Goal: Find specific page/section: Find specific page/section

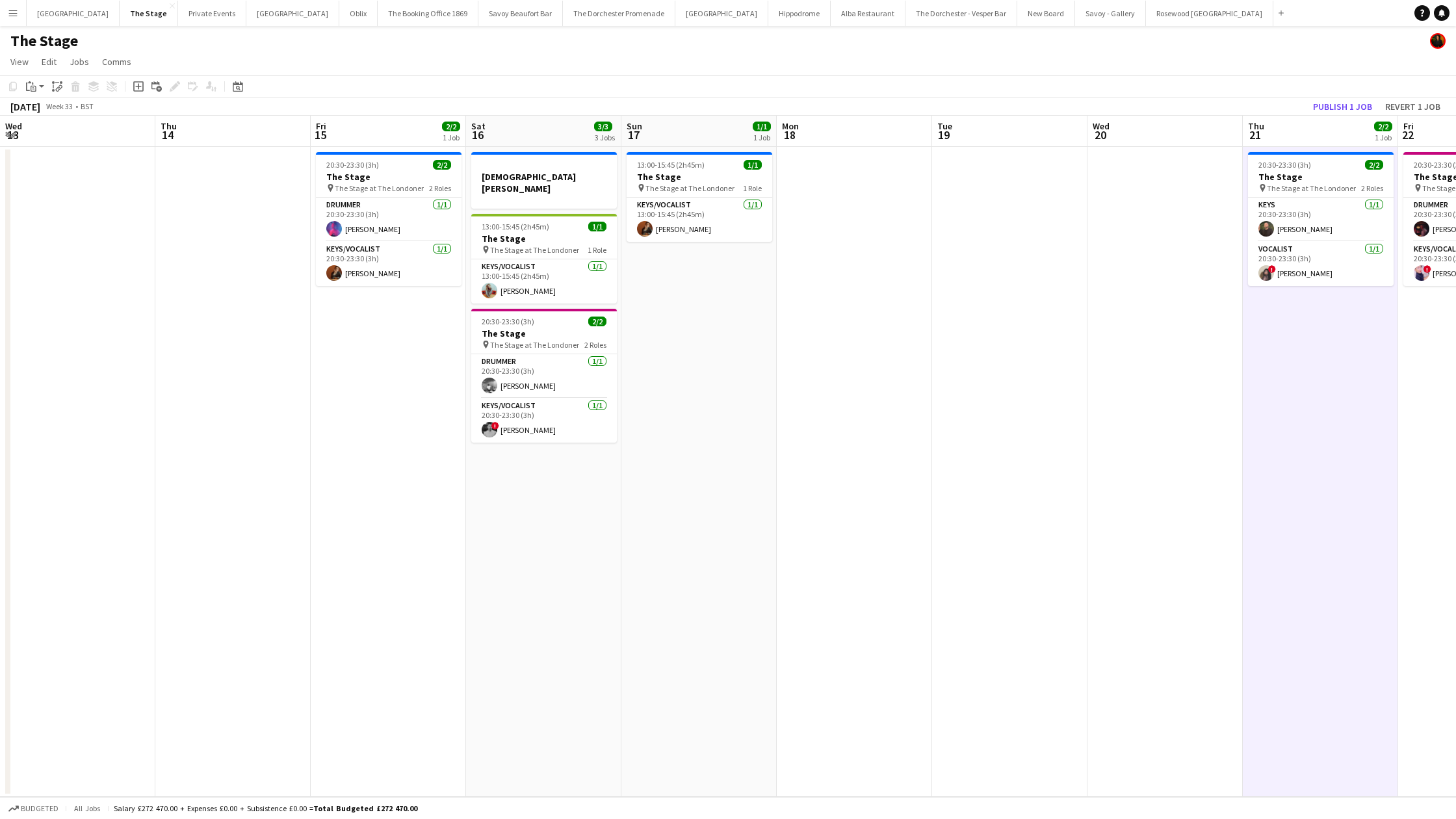
scroll to position [0, 479]
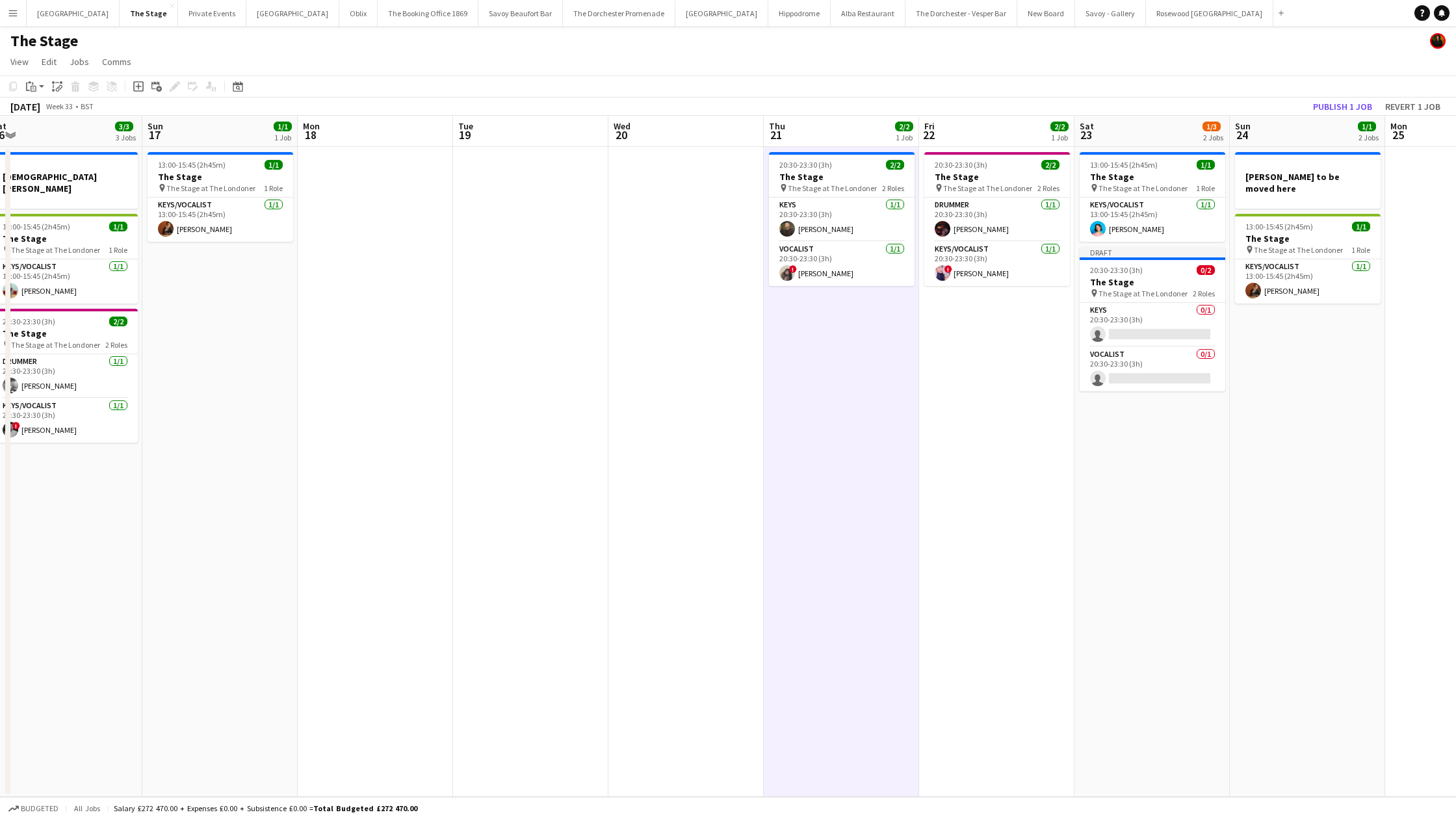
click at [7, 20] on button "Menu" at bounding box center [13, 13] width 26 height 26
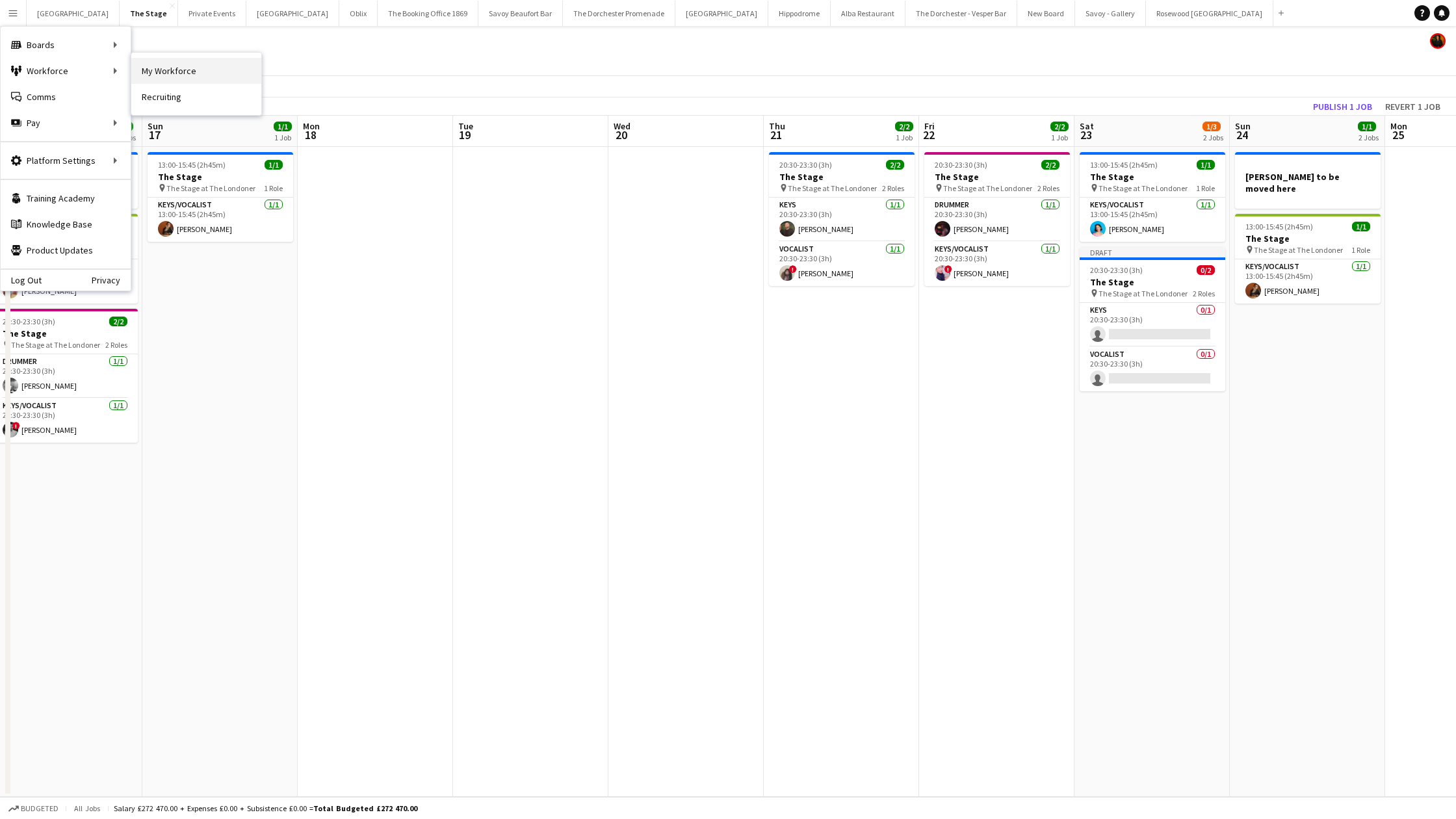
click at [175, 71] on link "My Workforce" at bounding box center [196, 71] width 130 height 26
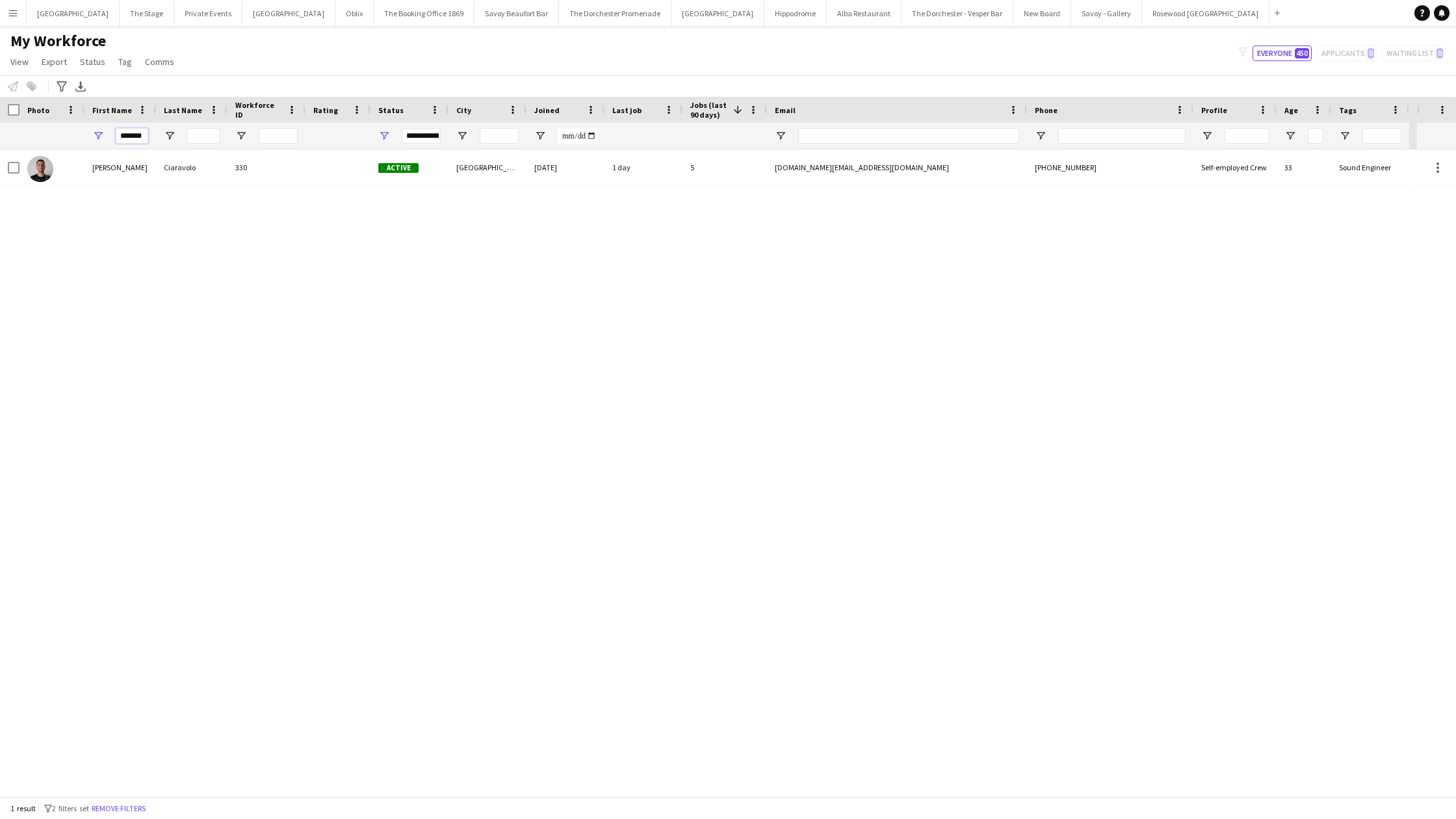
click at [124, 132] on input "*******" at bounding box center [132, 136] width 33 height 16
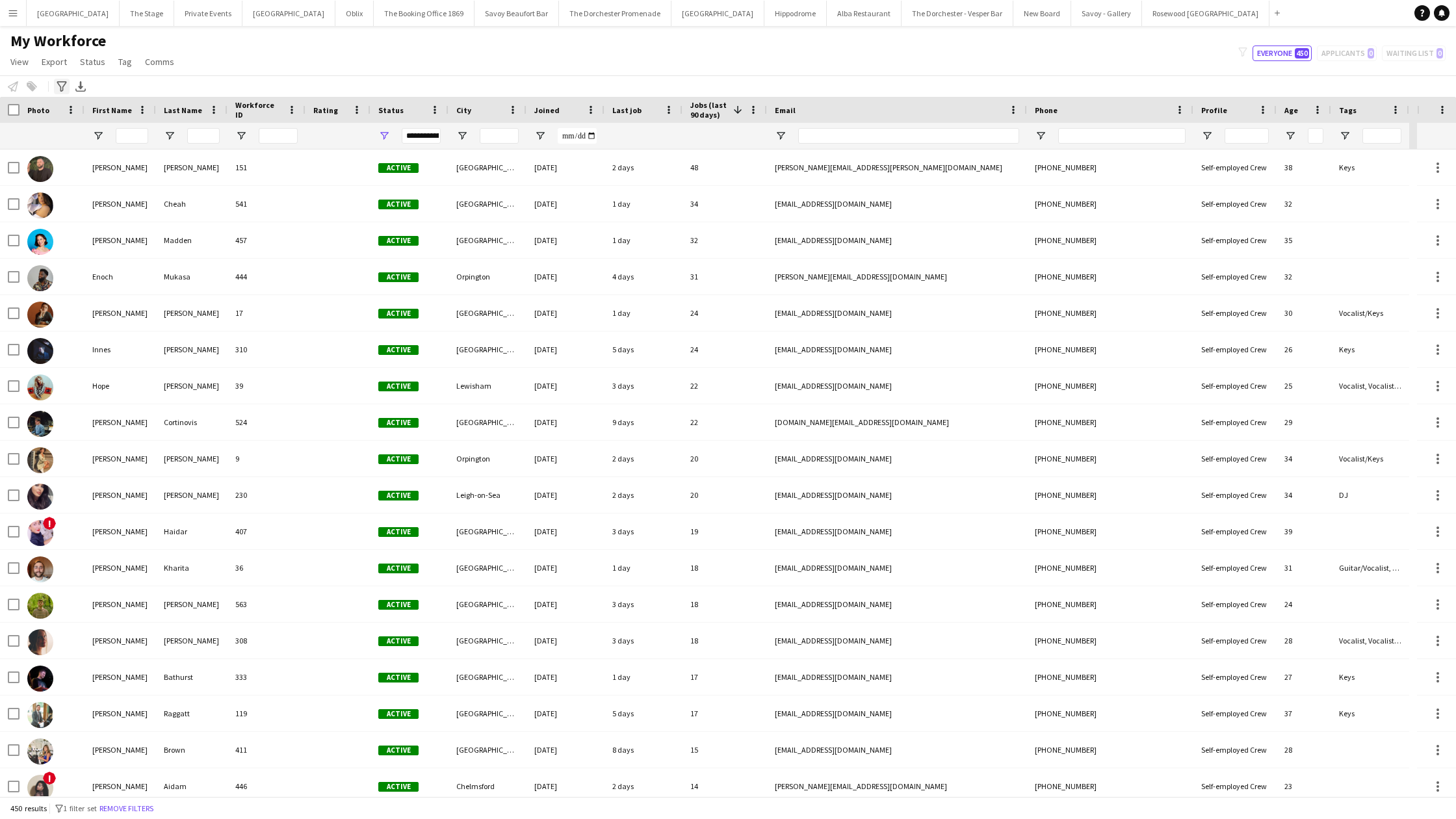
click at [62, 91] on icon at bounding box center [61, 86] width 9 height 10
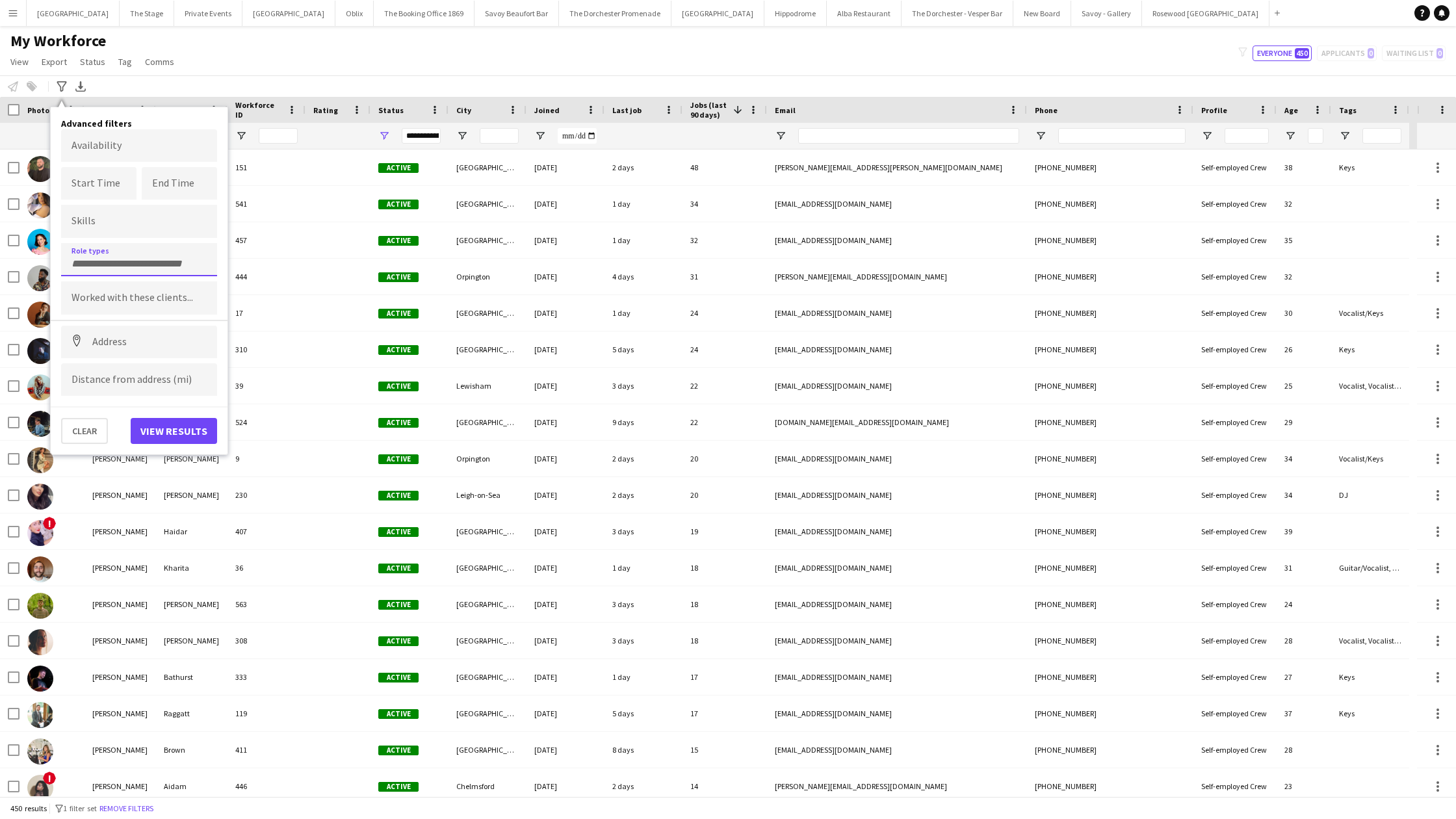
click at [84, 252] on div at bounding box center [139, 259] width 156 height 33
type input "***"
click at [116, 309] on div "Saxophonist" at bounding box center [139, 295] width 156 height 31
click at [166, 444] on div "**********" at bounding box center [139, 281] width 177 height 348
click at [165, 435] on button "View results" at bounding box center [174, 431] width 86 height 26
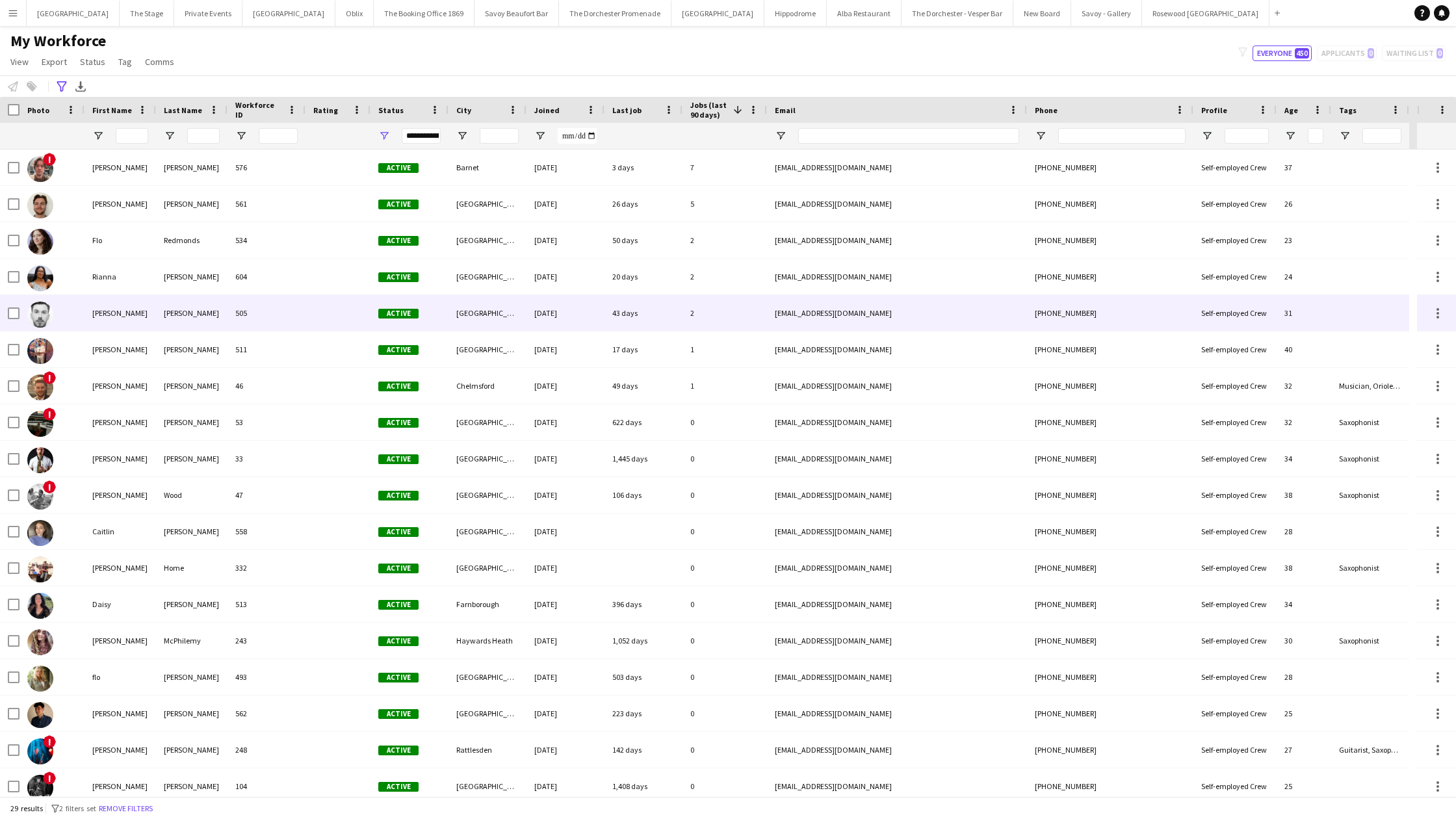
click at [221, 326] on div "[PERSON_NAME]" at bounding box center [191, 313] width 72 height 35
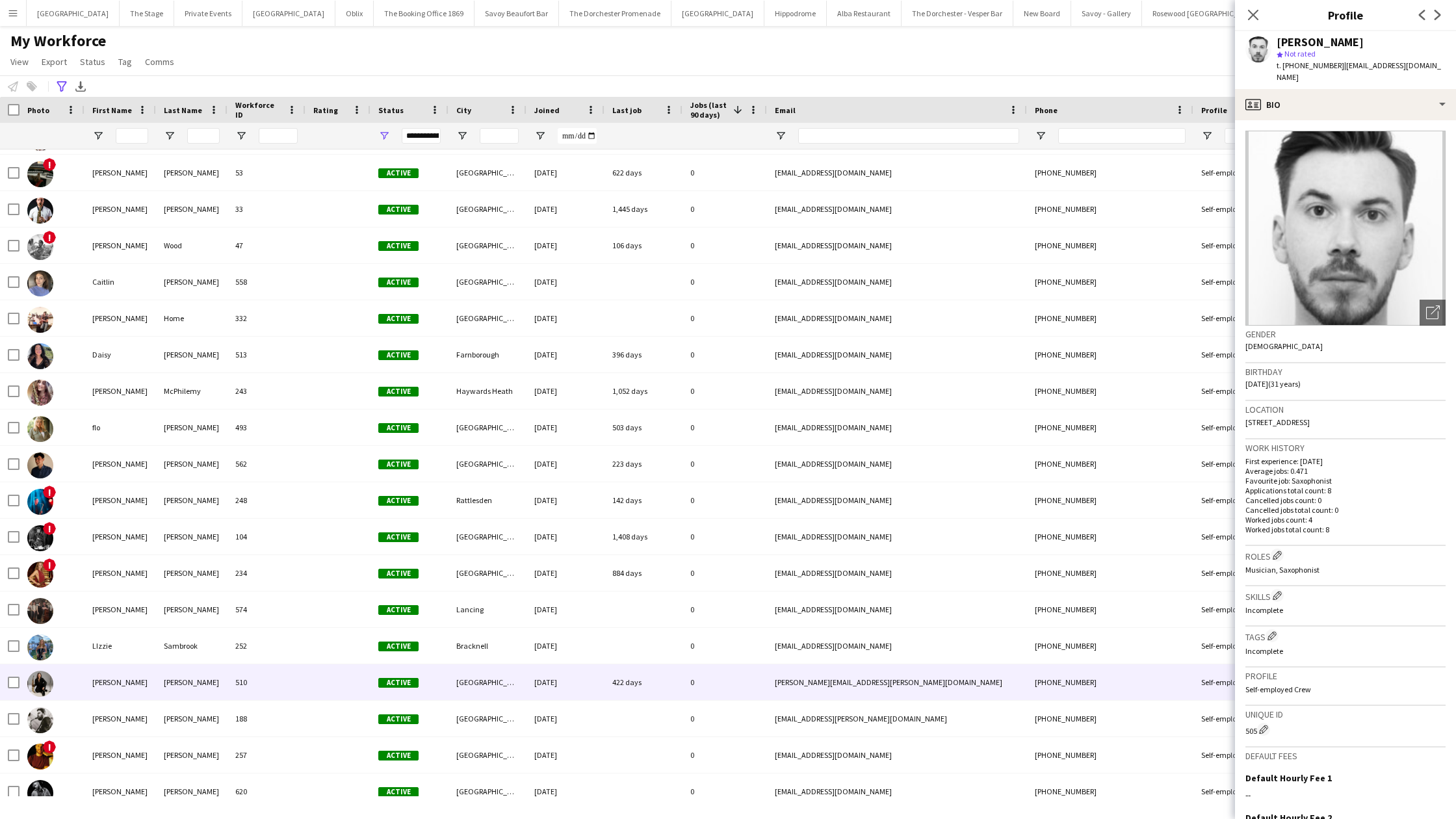
click at [151, 684] on div "[PERSON_NAME]" at bounding box center [120, 681] width 72 height 35
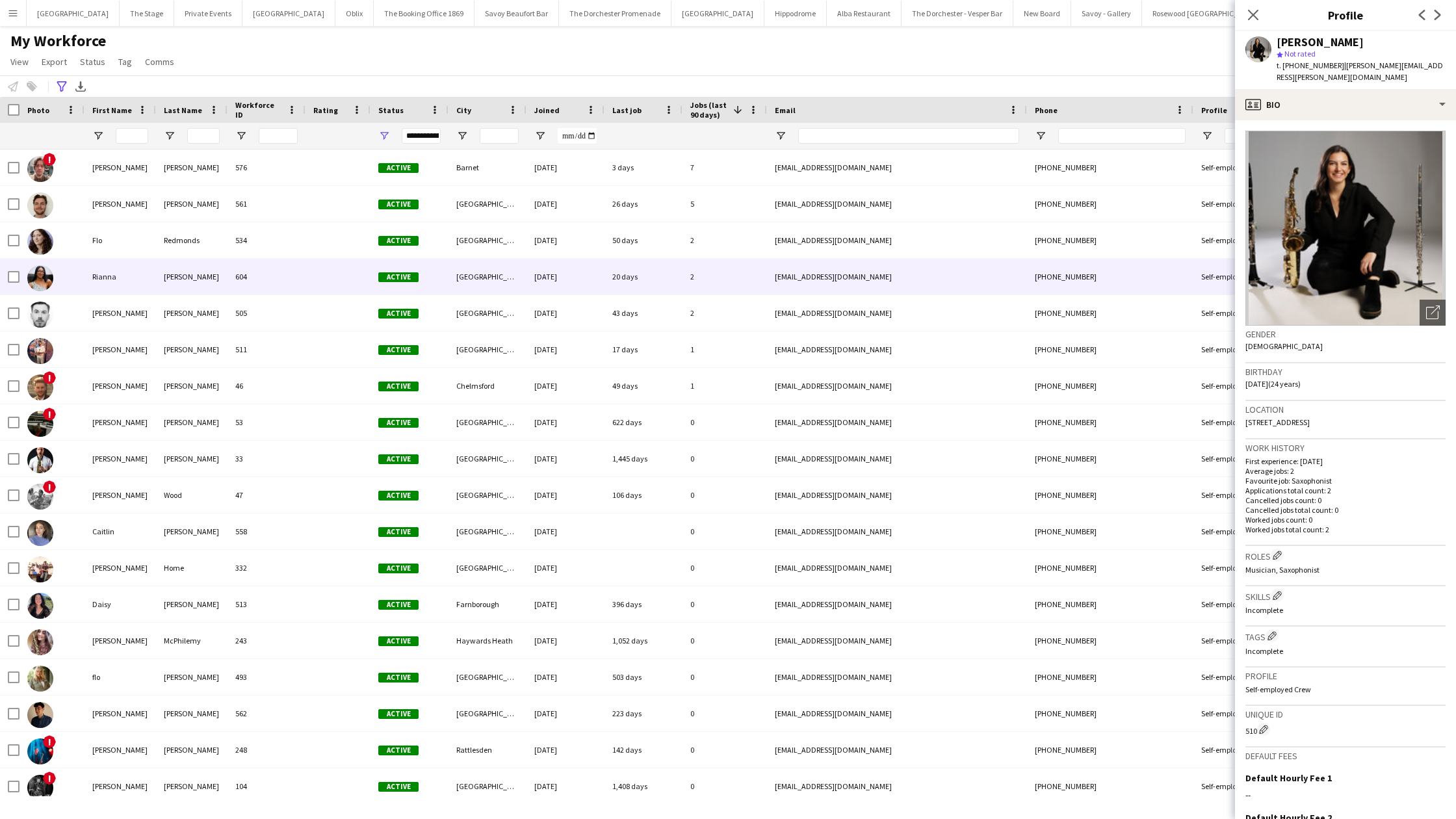
click at [171, 275] on div "[PERSON_NAME]" at bounding box center [191, 276] width 72 height 35
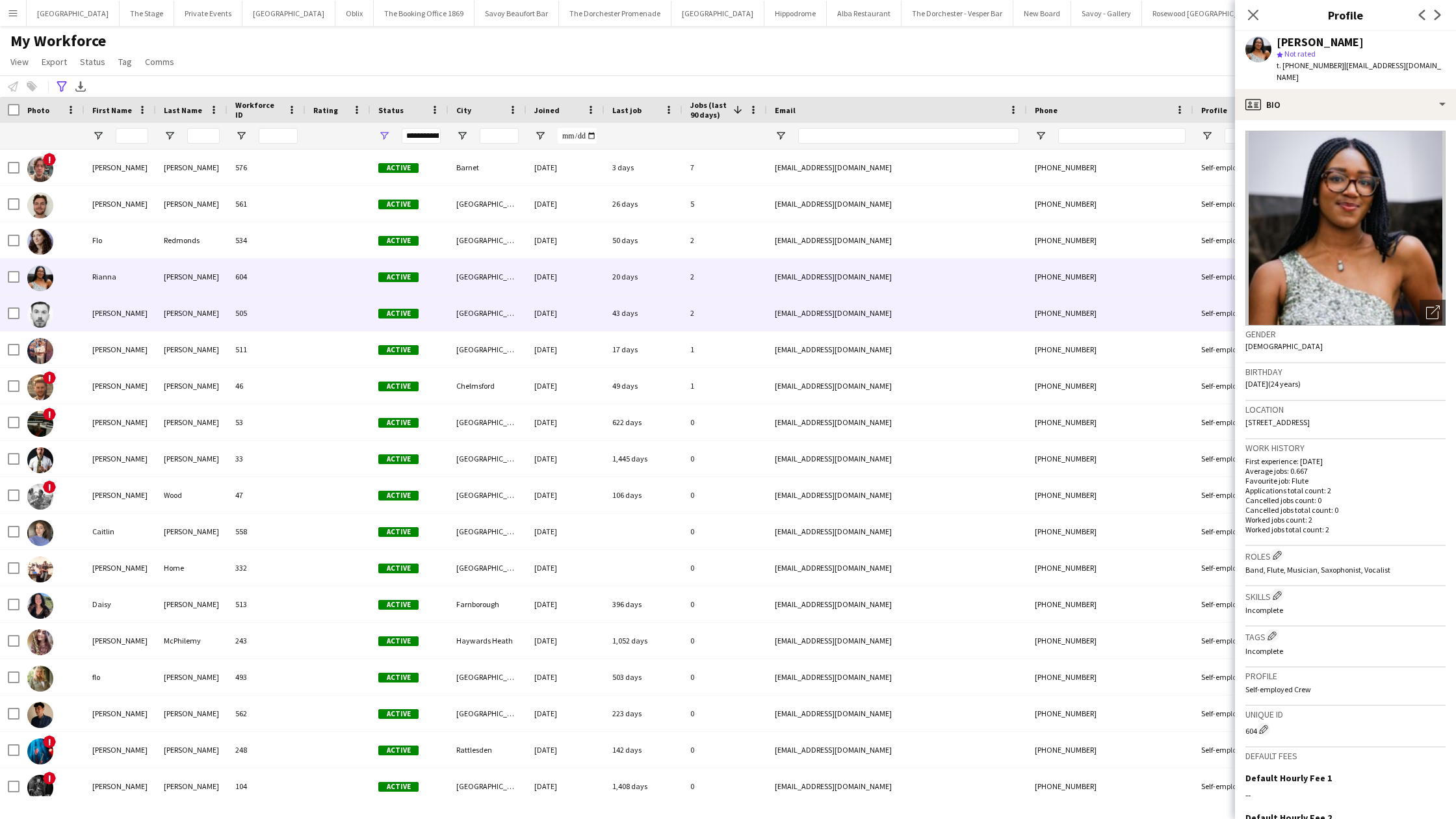
click at [151, 322] on div "[PERSON_NAME]" at bounding box center [120, 313] width 72 height 35
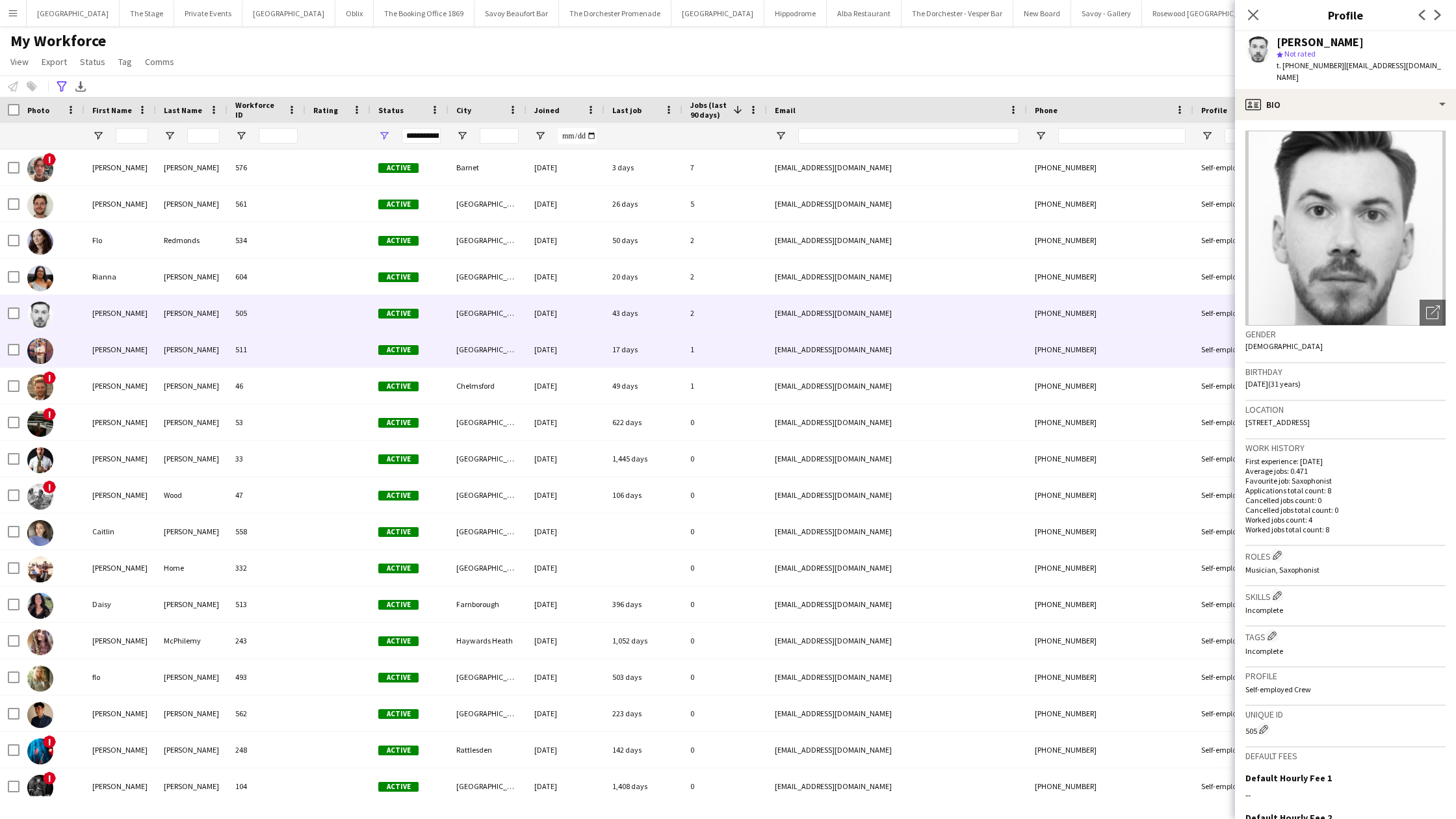
click at [147, 343] on div "[PERSON_NAME]" at bounding box center [120, 349] width 72 height 35
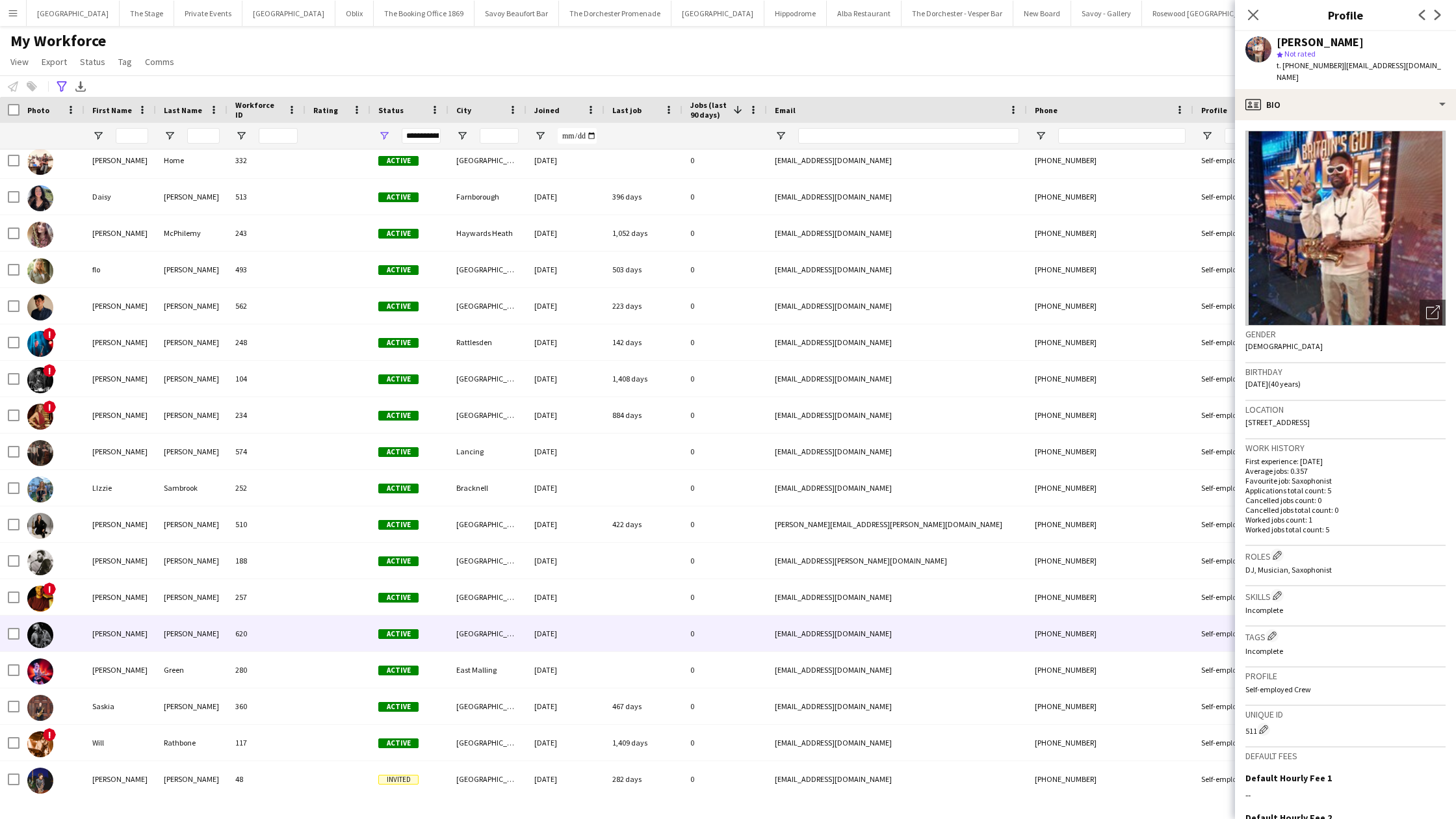
click at [168, 639] on div "[PERSON_NAME]" at bounding box center [191, 632] width 72 height 35
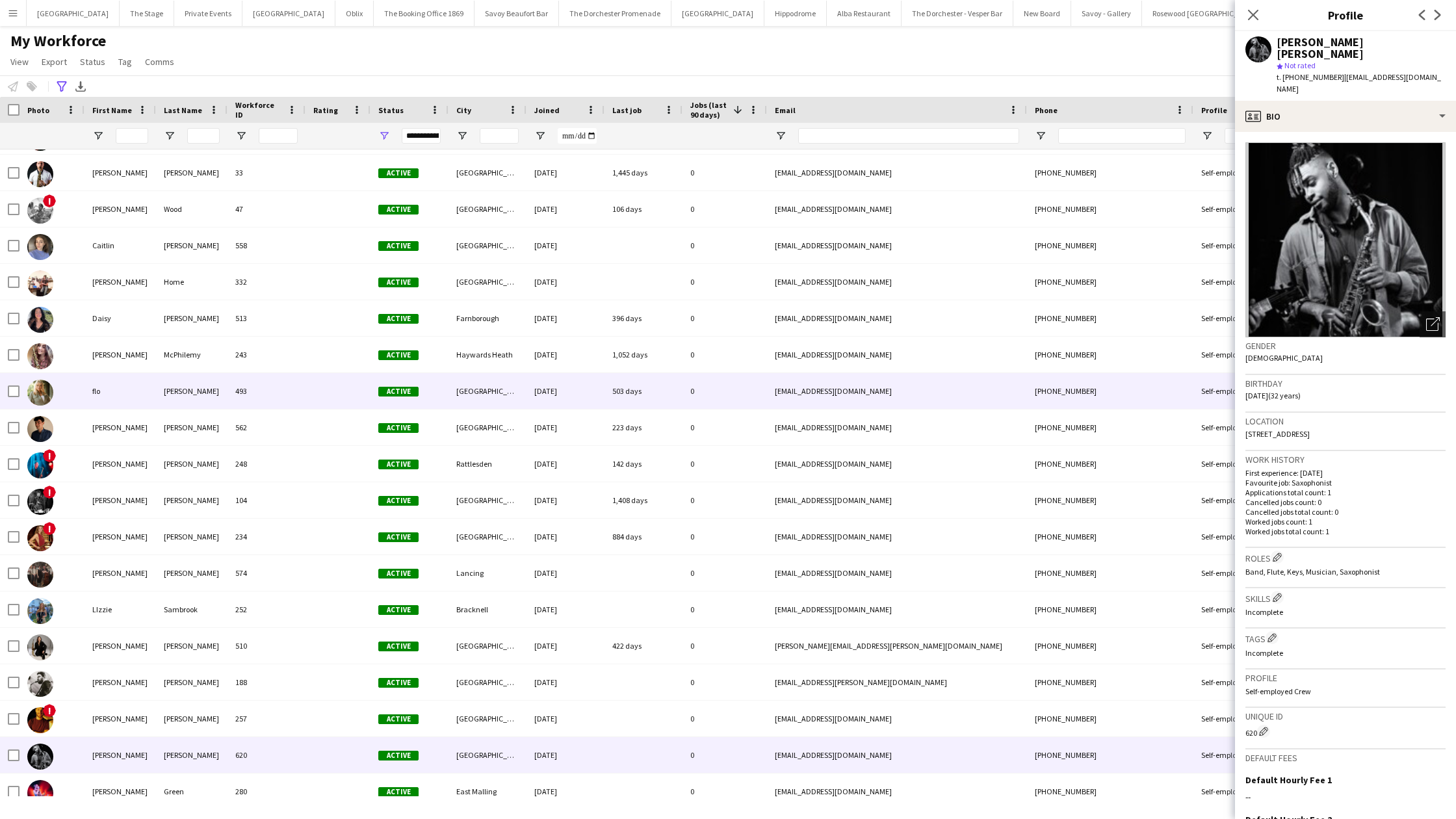
click at [260, 392] on div "493" at bounding box center [266, 390] width 78 height 35
